Goal: Information Seeking & Learning: Learn about a topic

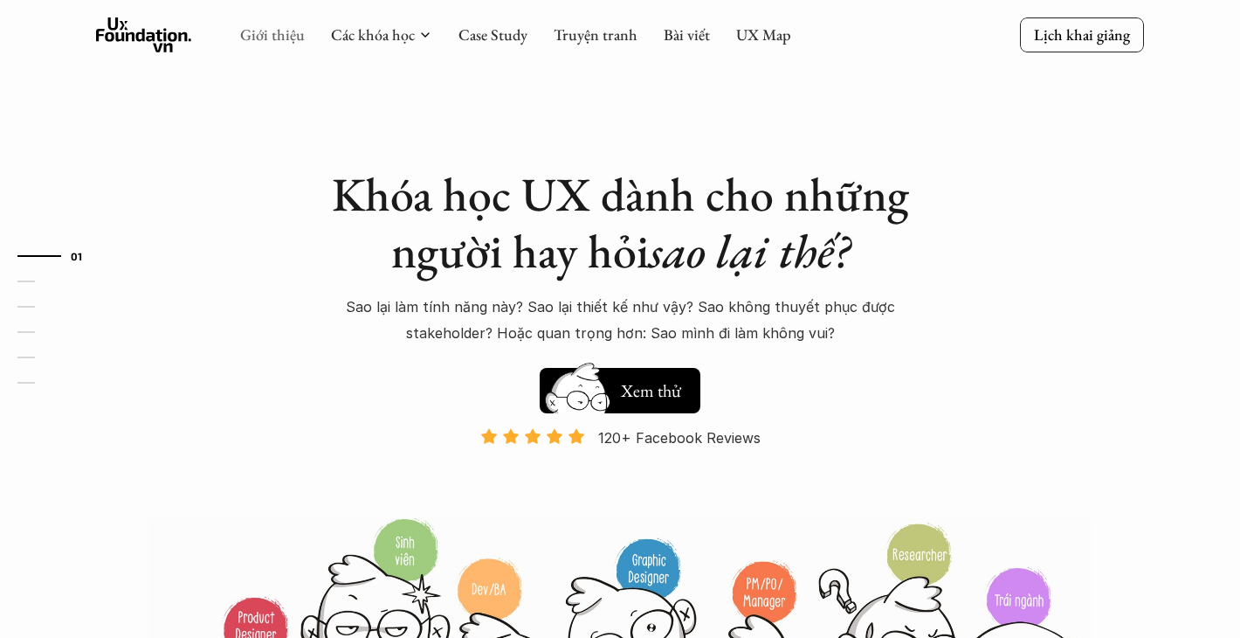
click at [277, 36] on link "Giới thiệu" at bounding box center [272, 34] width 65 height 20
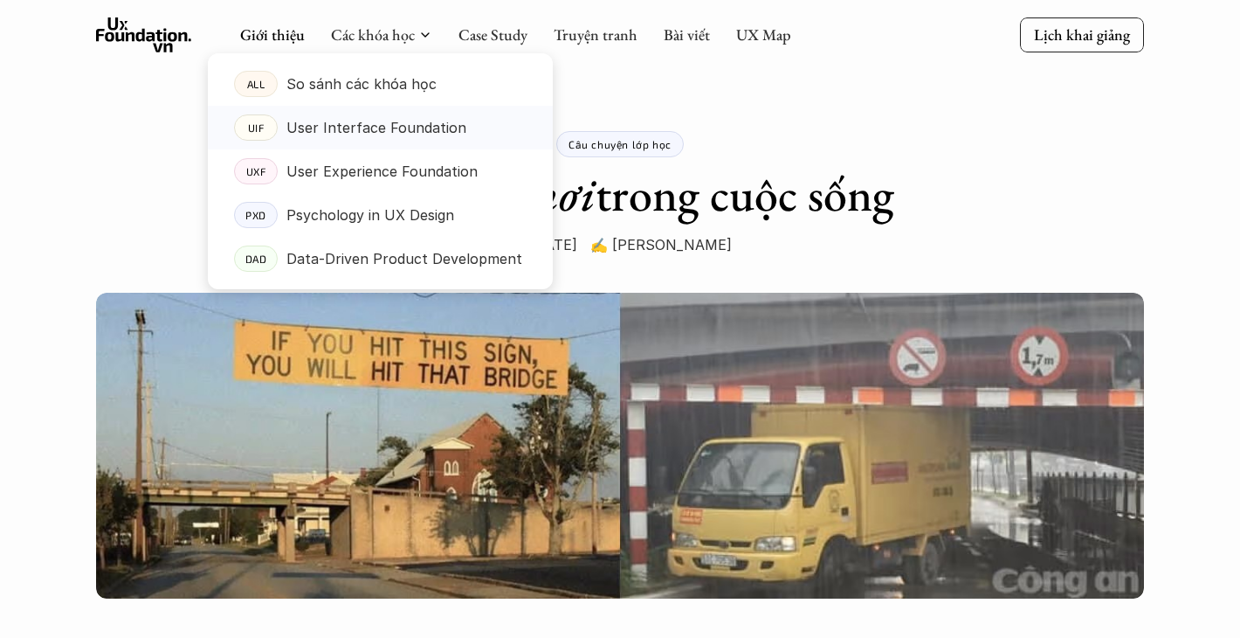
click at [368, 135] on p "User Interface Foundation" at bounding box center [376, 127] width 180 height 26
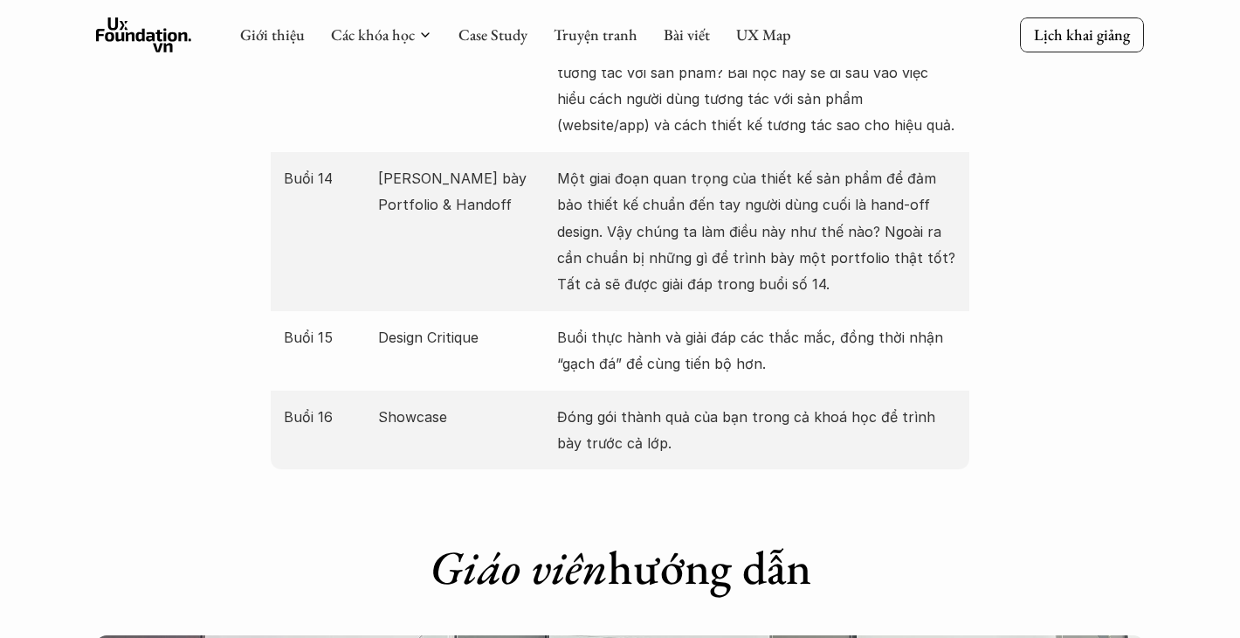
scroll to position [3320, 0]
